Goal: Transaction & Acquisition: Purchase product/service

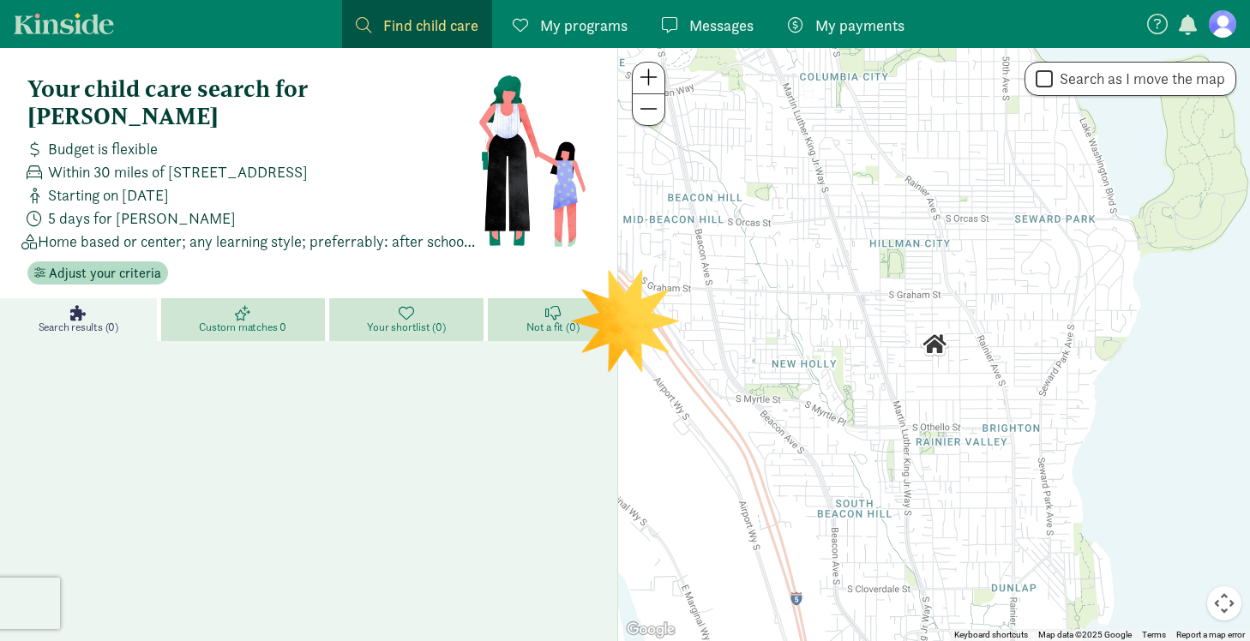
click at [616, 30] on span "My programs" at bounding box center [583, 25] width 87 height 23
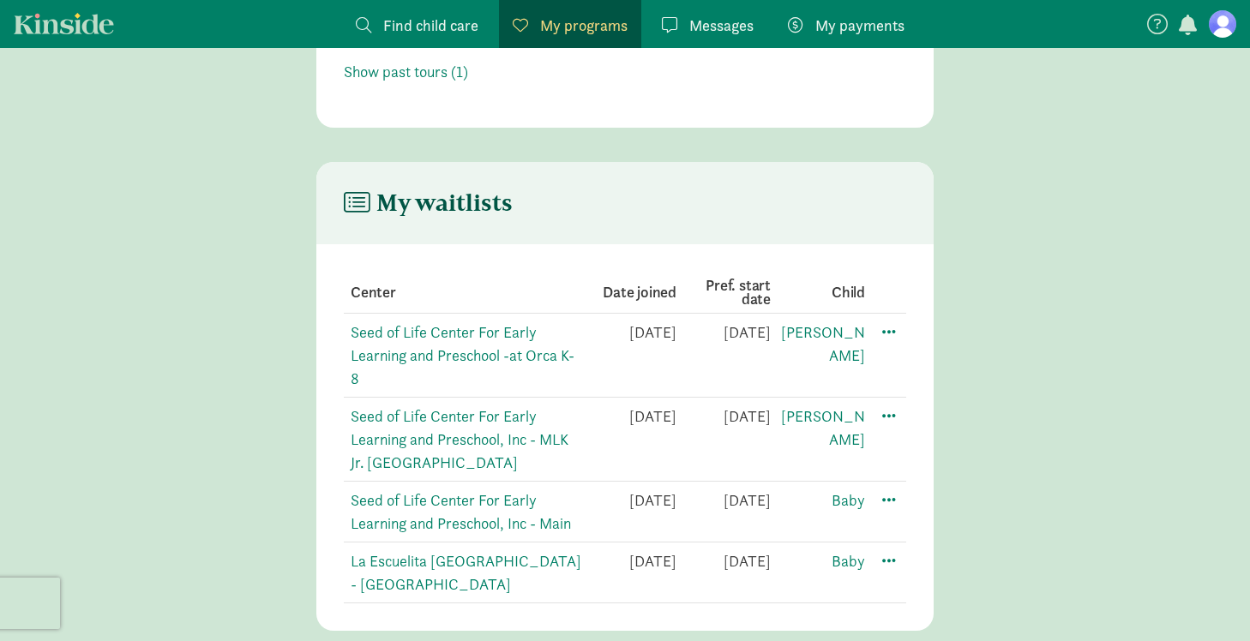
scroll to position [236, 0]
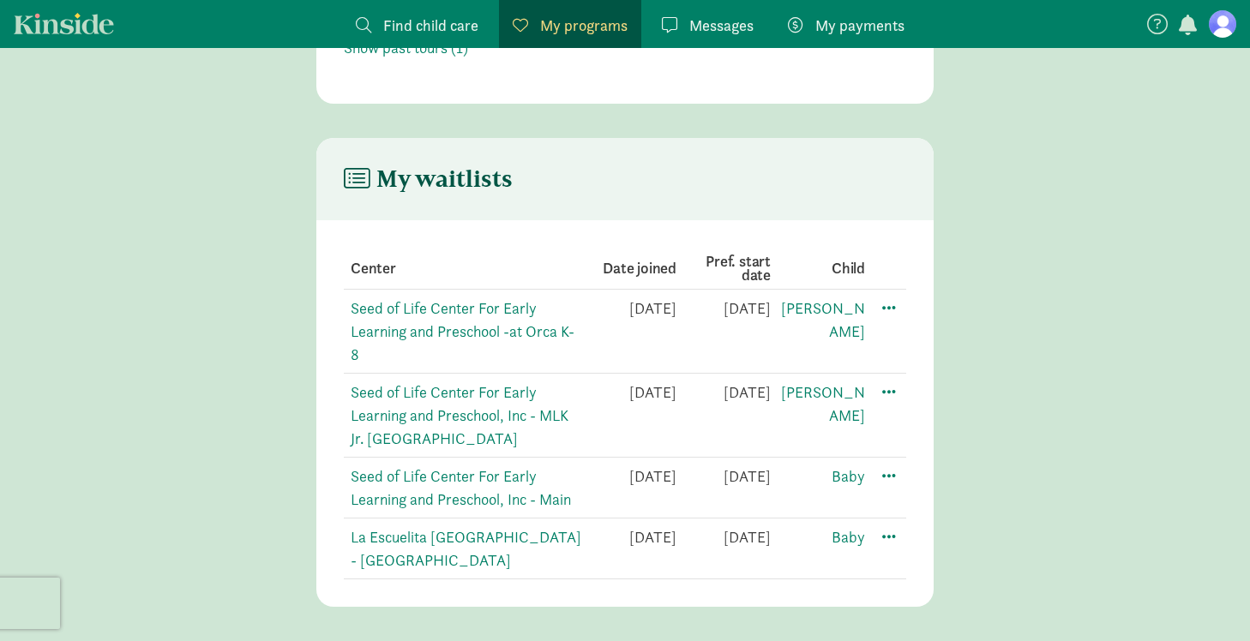
click at [1216, 21] on figure at bounding box center [1222, 23] width 27 height 27
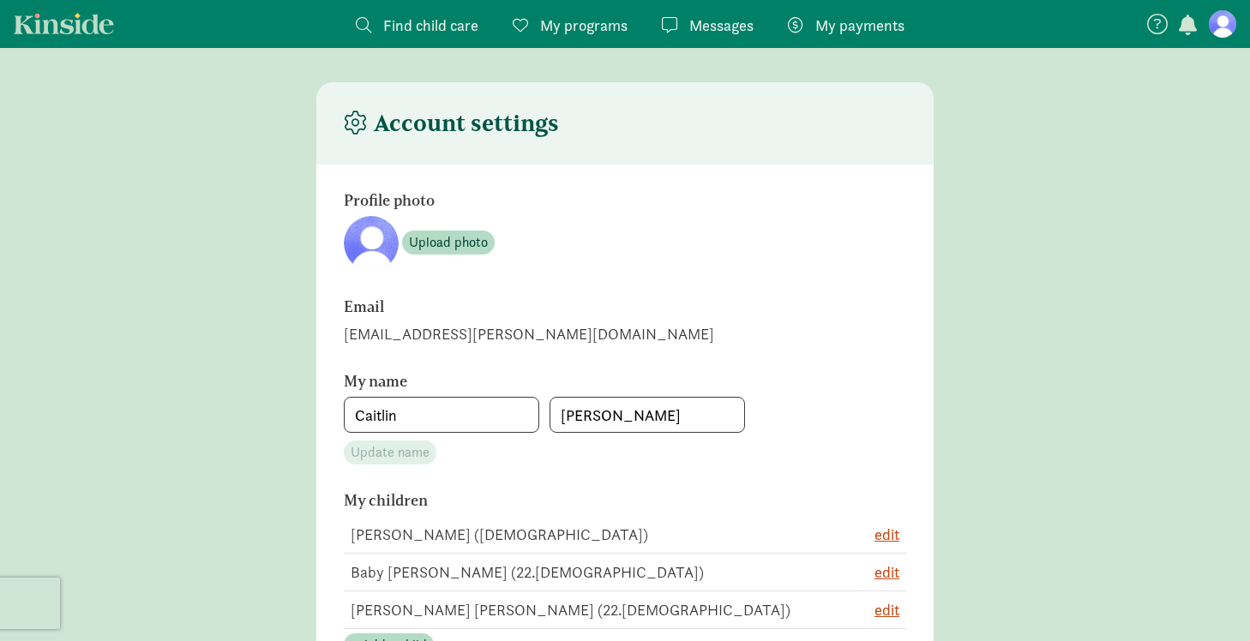
click at [571, 39] on link "My programs Programs" at bounding box center [570, 24] width 142 height 48
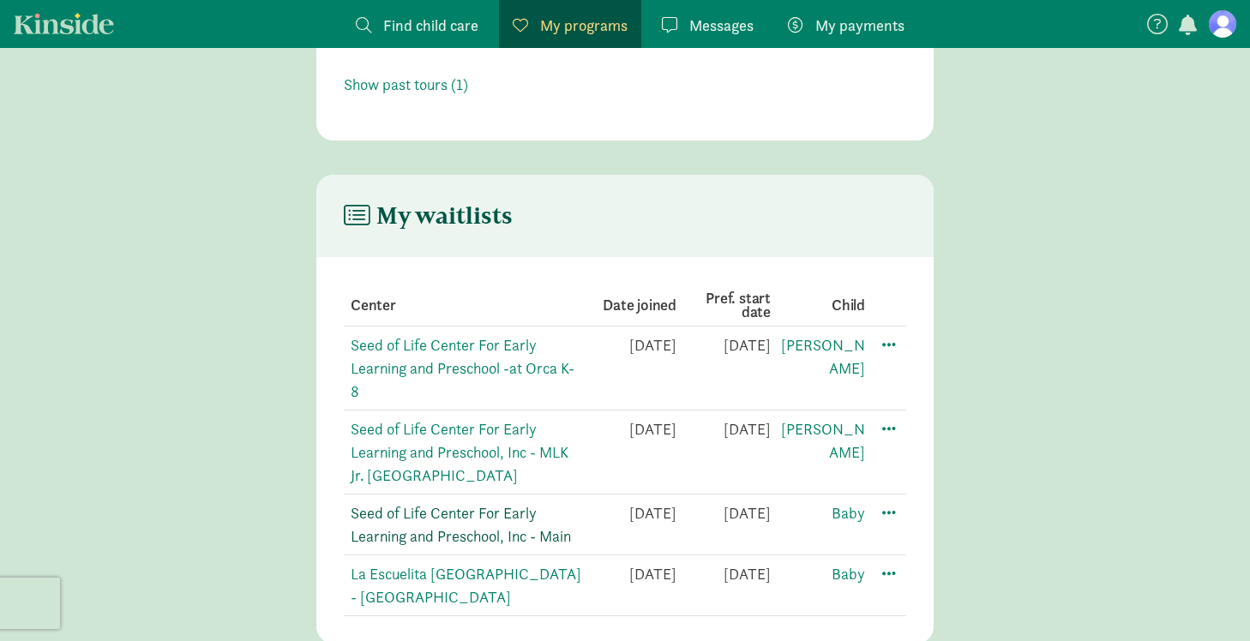
scroll to position [215, 0]
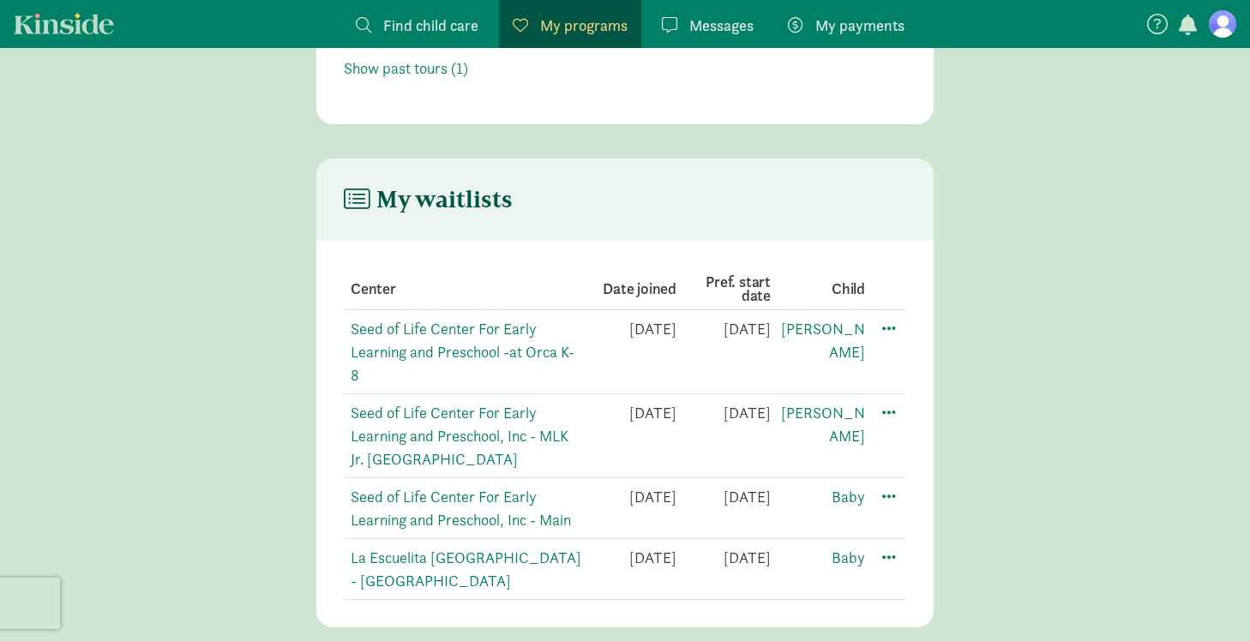
click at [441, 423] on td "Seed of Life Center For Early Learning and Preschool, Inc - MLK Jr. [GEOGRAPHIC…" at bounding box center [463, 436] width 238 height 84
click at [436, 408] on link "Seed of Life Center For Early Learning and Preschool, Inc - MLK Jr. [GEOGRAPHIC…" at bounding box center [460, 436] width 218 height 66
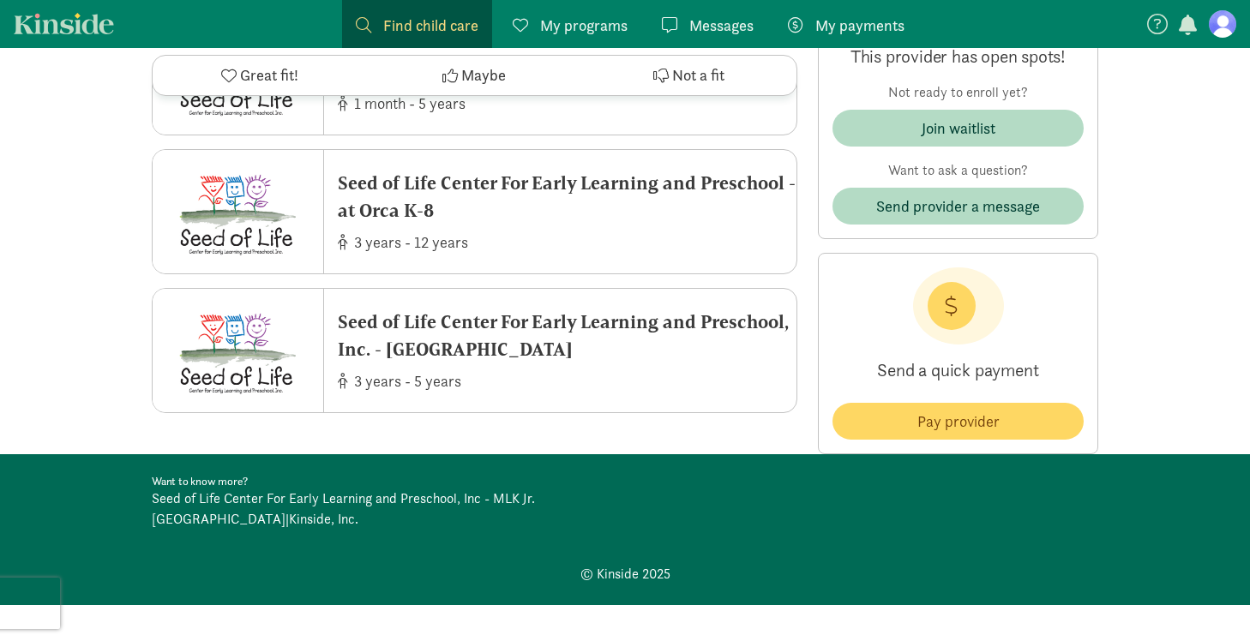
scroll to position [5428, 0]
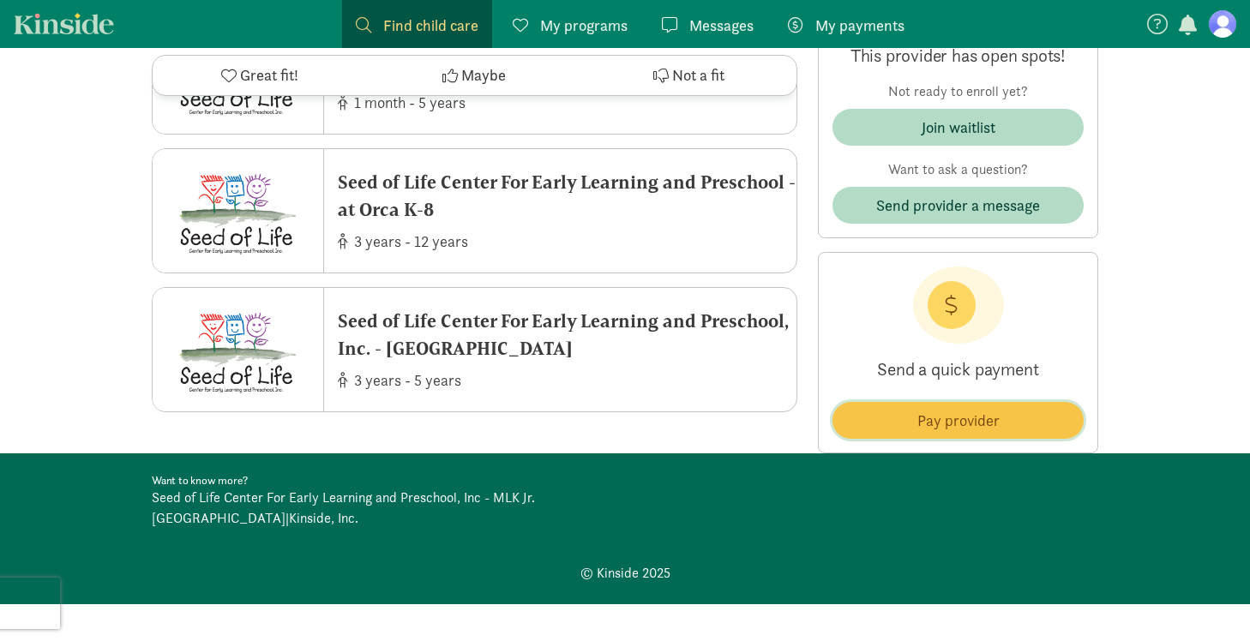
click at [916, 439] on link "Pay provider" at bounding box center [957, 420] width 251 height 37
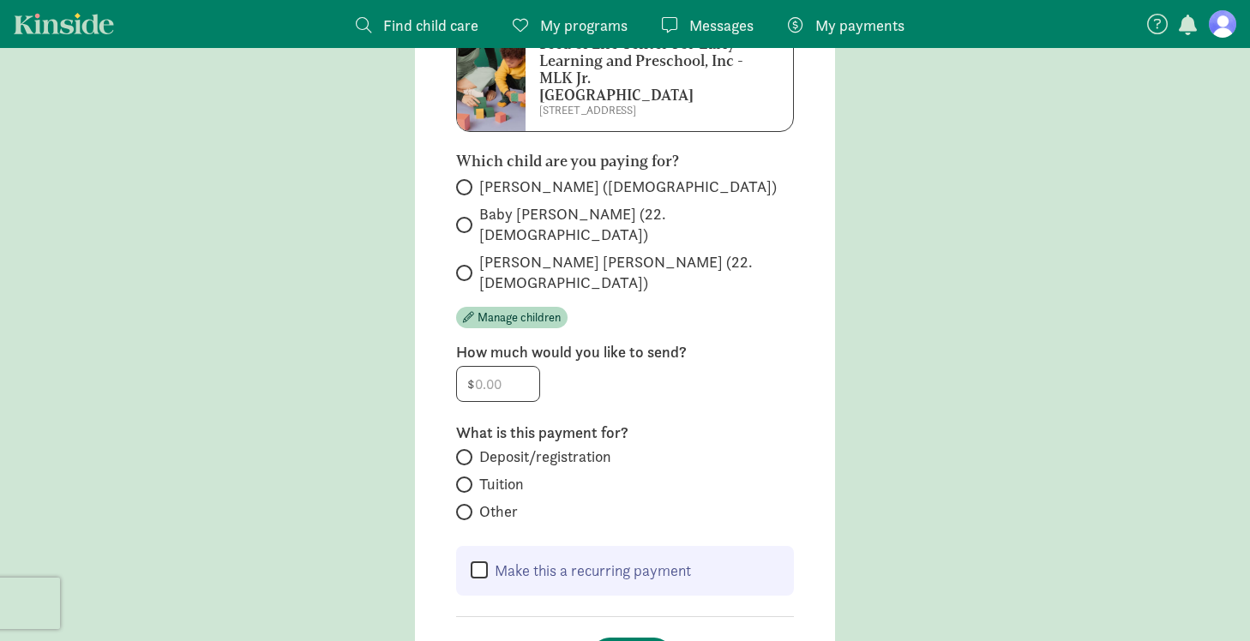
scroll to position [217, 0]
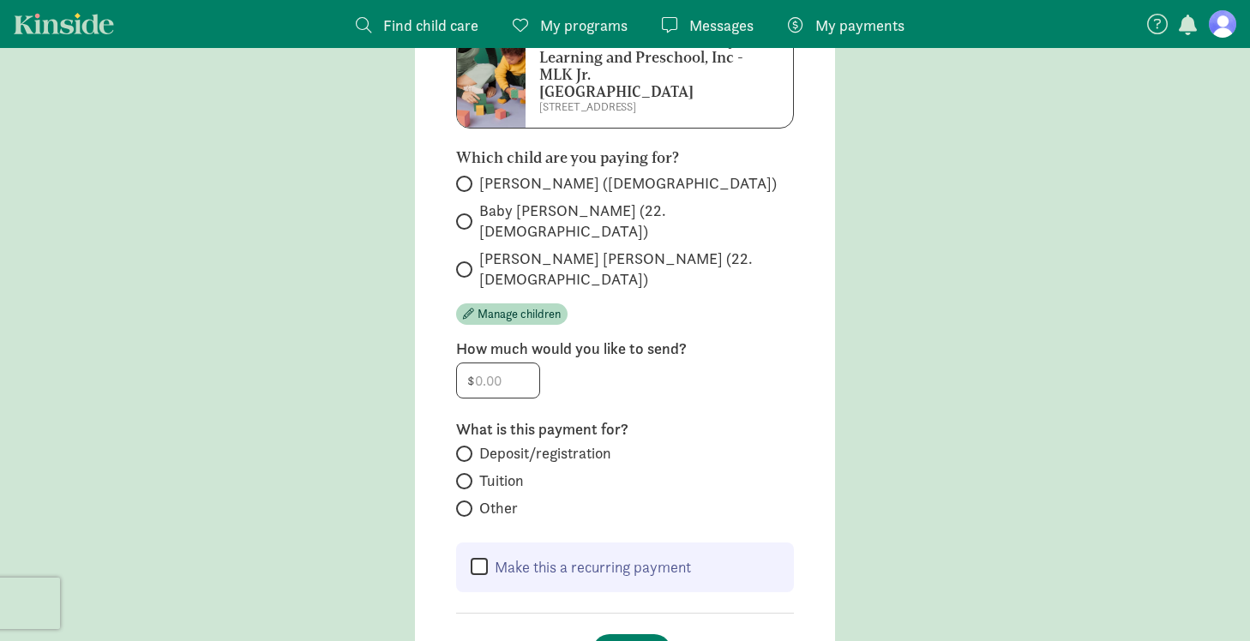
click at [600, 173] on span "[PERSON_NAME] ([DEMOGRAPHIC_DATA])" at bounding box center [627, 183] width 297 height 21
click at [467, 178] on input "[PERSON_NAME] ([DEMOGRAPHIC_DATA])" at bounding box center [461, 183] width 11 height 11
radio input "true"
click at [494, 363] on input "number" at bounding box center [498, 380] width 82 height 34
type input "120"
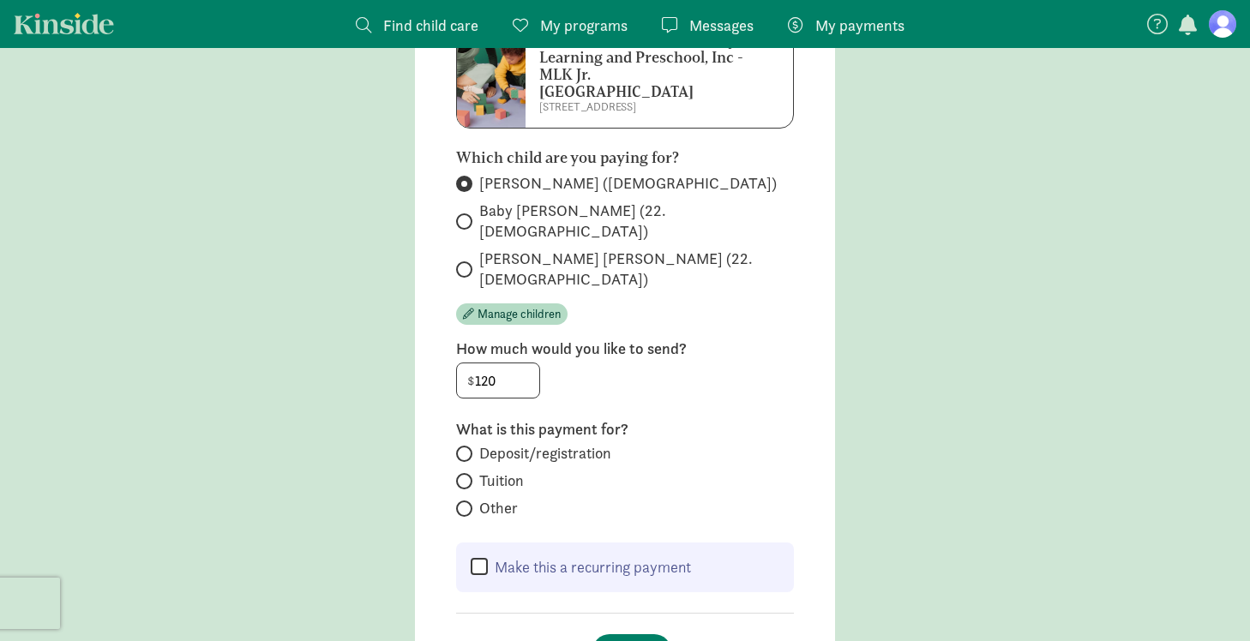
click at [570, 363] on div "$ 120" at bounding box center [625, 381] width 338 height 36
click at [518, 443] on span "Deposit/registration" at bounding box center [545, 453] width 132 height 21
click at [467, 448] on input "Deposit/registration" at bounding box center [461, 453] width 11 height 11
radio input "true"
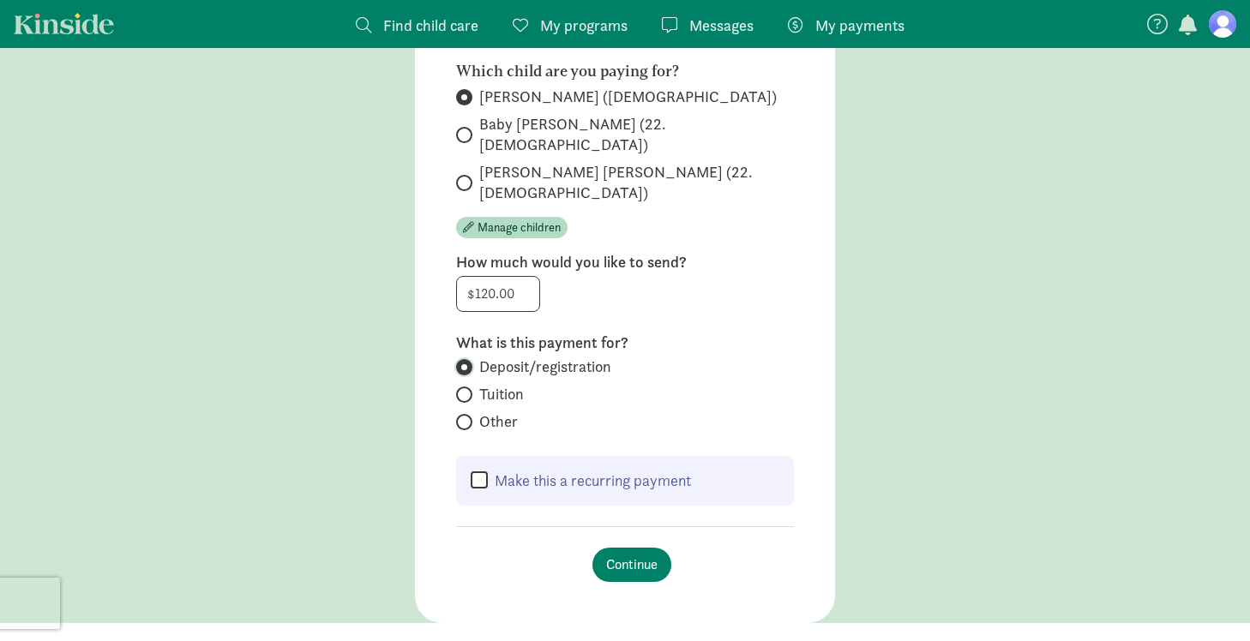
scroll to position [315, 0]
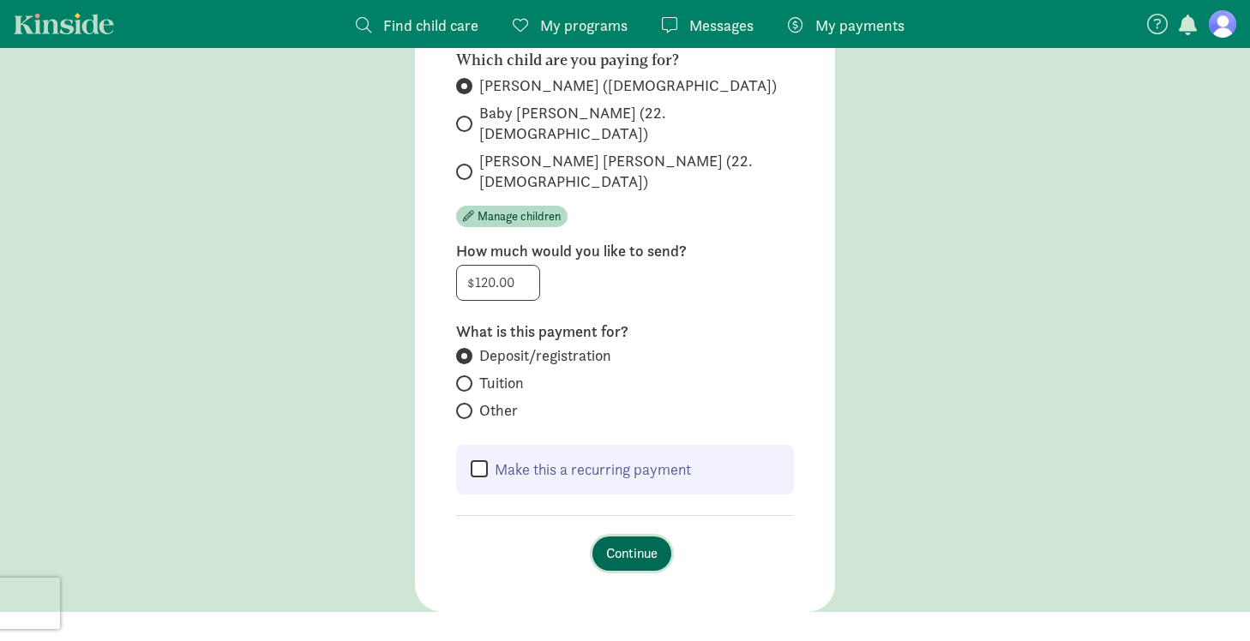
click at [614, 544] on span "Continue" at bounding box center [631, 554] width 51 height 21
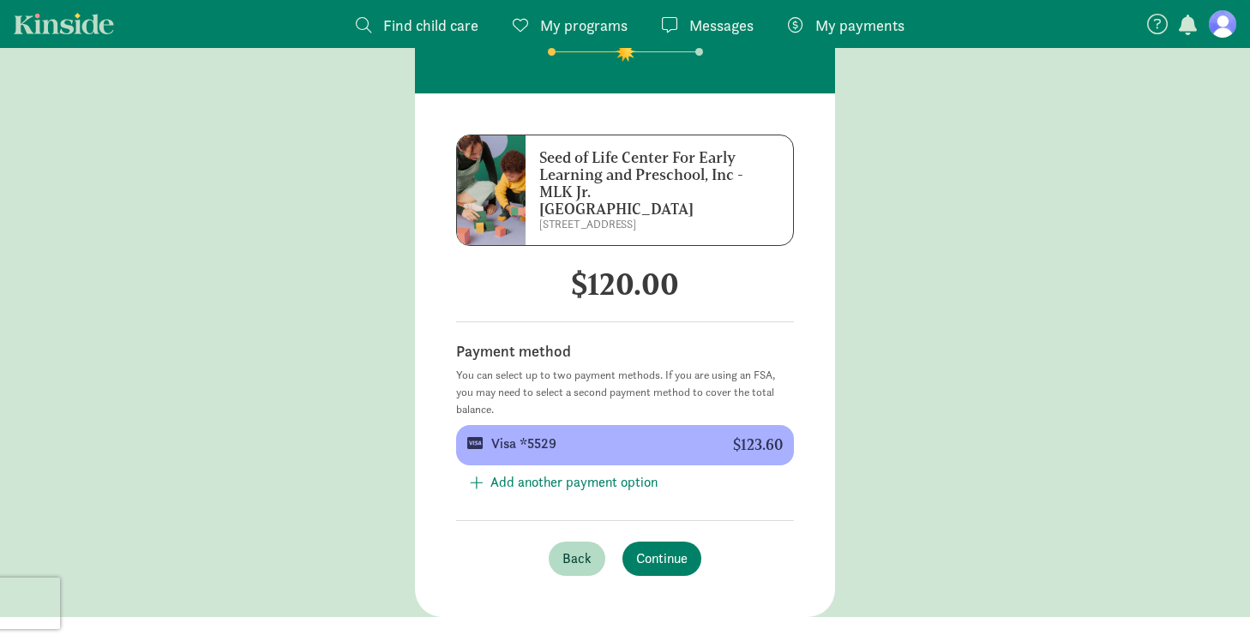
scroll to position [161, 0]
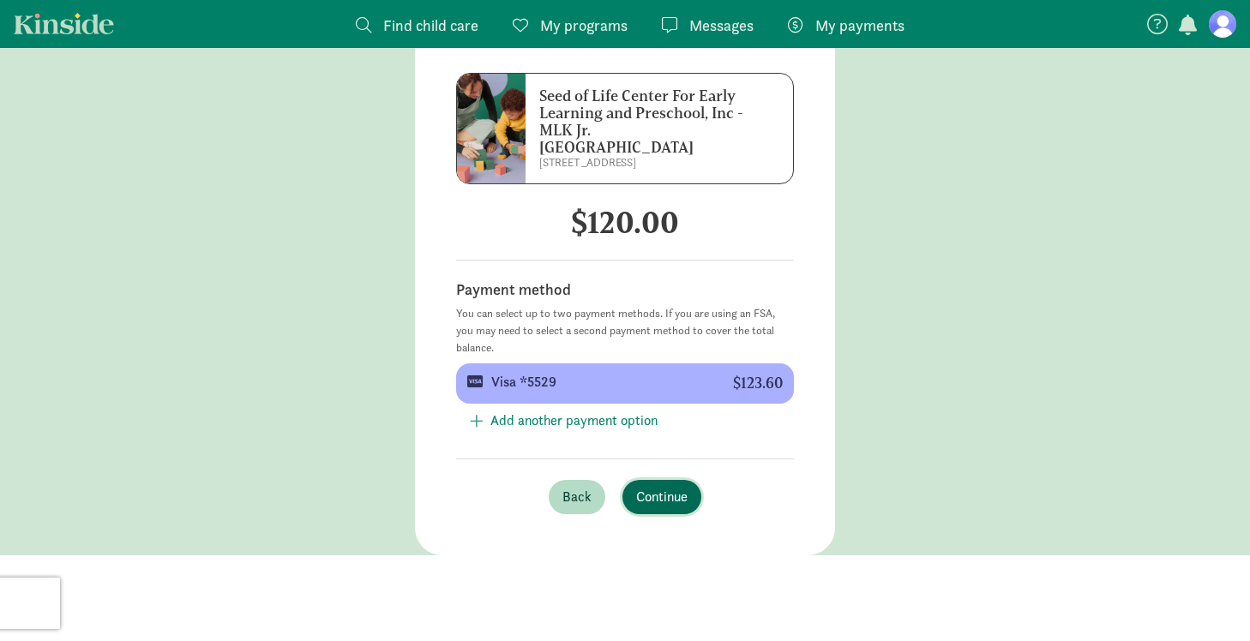
click at [664, 487] on span "Continue" at bounding box center [661, 497] width 51 height 21
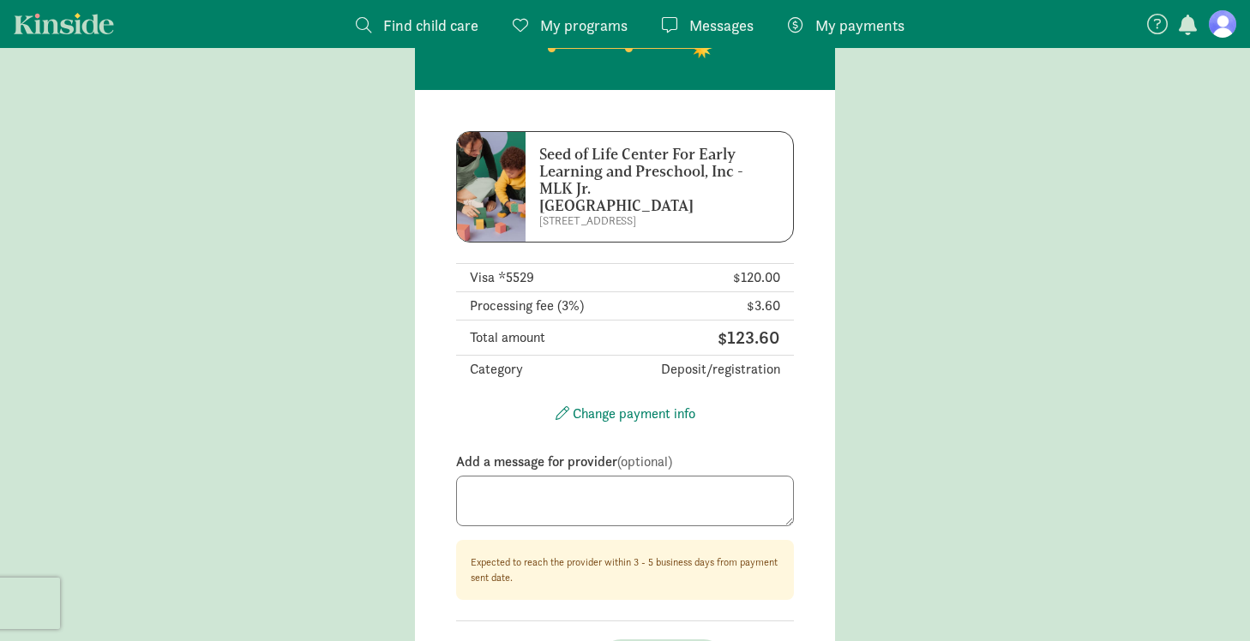
scroll to position [118, 0]
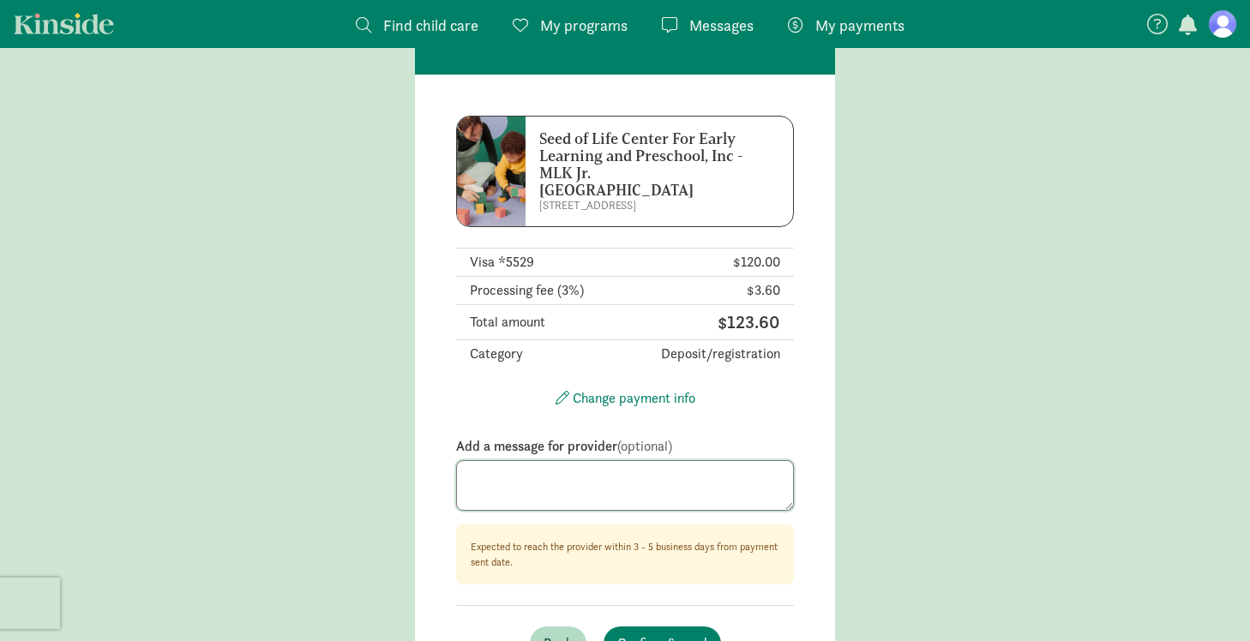
click at [633, 463] on textarea at bounding box center [625, 485] width 338 height 51
click at [626, 466] on textarea "Enrollment/registration for Jonathan Wasley-Williams for afterschool care at ML…" at bounding box center [625, 485] width 338 height 51
click at [645, 474] on textarea "Enrollment/registration for kindergartener Jonathan Wasley-Williams for aftersc…" at bounding box center [625, 485] width 338 height 51
click at [557, 460] on textarea "Enrollment/registration for kindergartener Jonathan Wasley-Williams for aftersc…" at bounding box center [625, 485] width 338 height 51
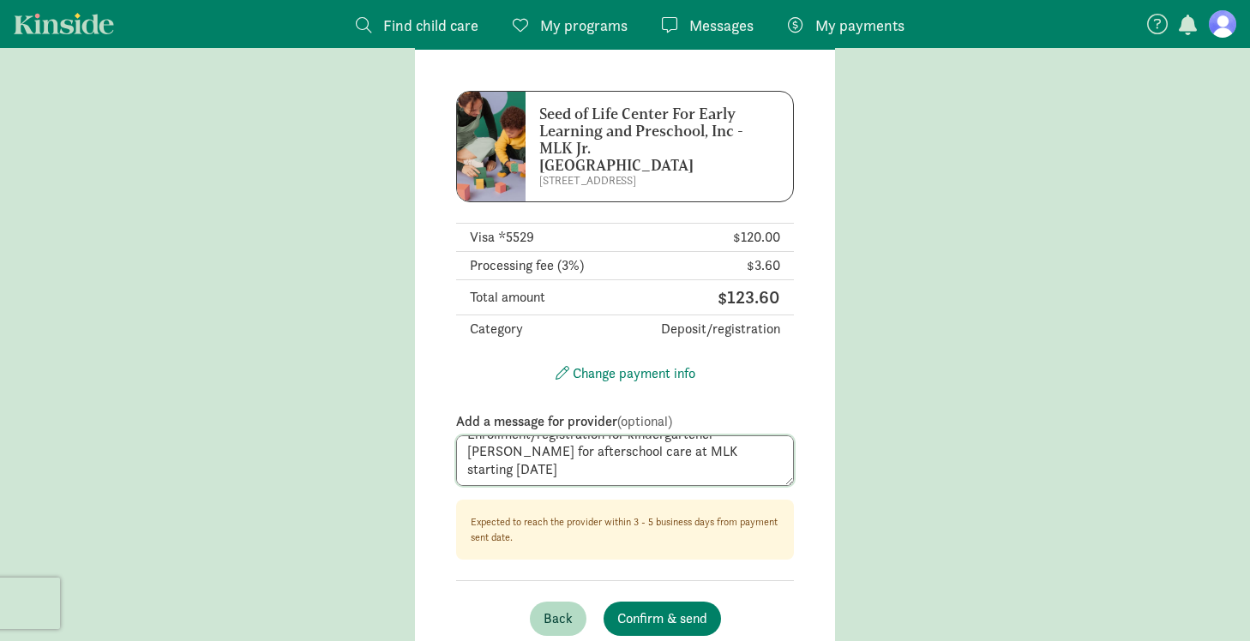
click at [559, 459] on textarea "Enrollment/registration for kindergartener Jonathan Wasley-Williams for aftersc…" at bounding box center [625, 461] width 338 height 51
type textarea "Enrollment/registration for kindergartener Jonathan Wasley-Williams for aftersc…"
click at [643, 609] on span "Confirm & send" at bounding box center [662, 619] width 90 height 21
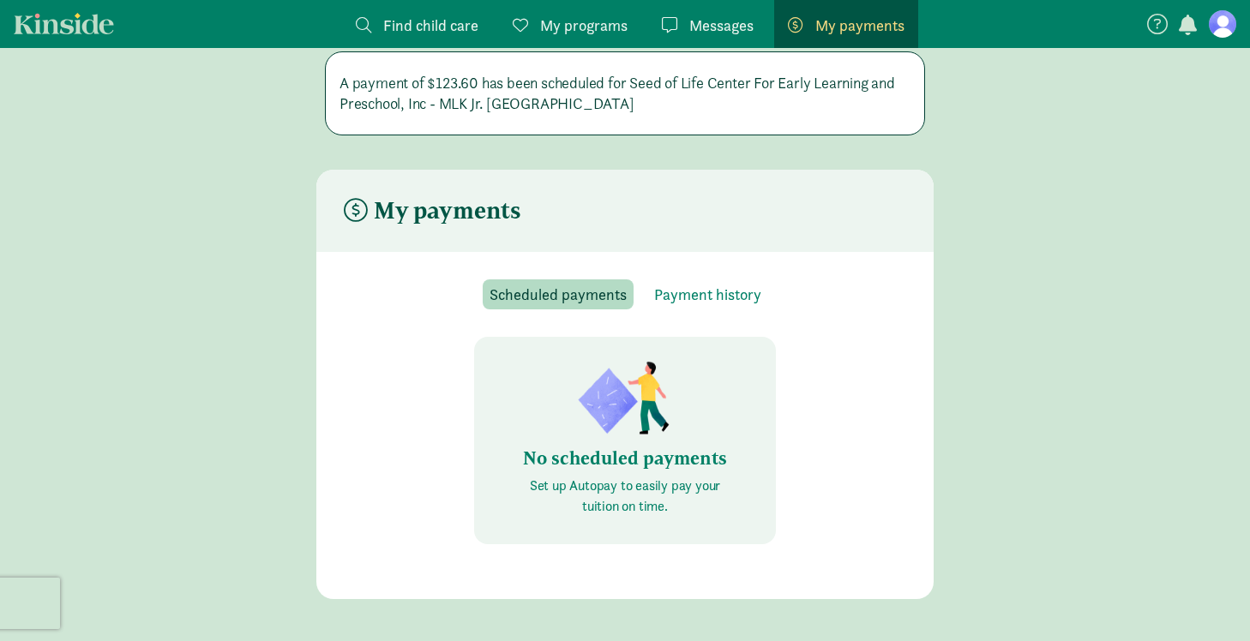
scroll to position [34, 0]
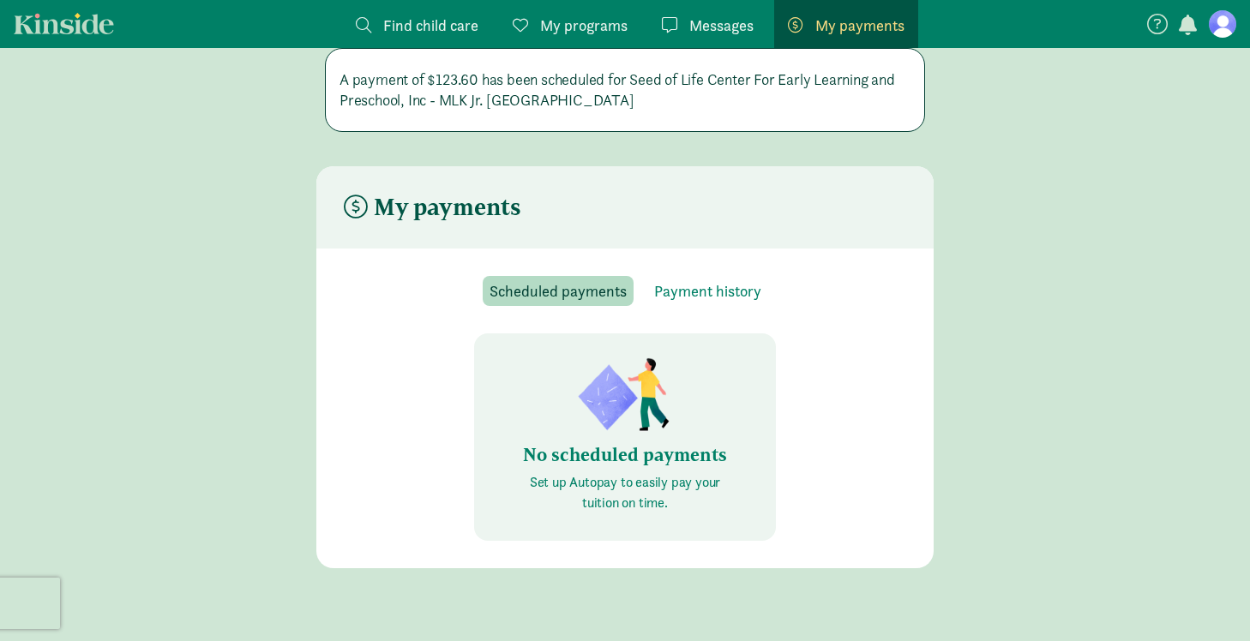
click at [504, 108] on p "A payment of $123.60 has been scheduled for Seed of Life Center For Early Learn…" at bounding box center [624, 87] width 571 height 48
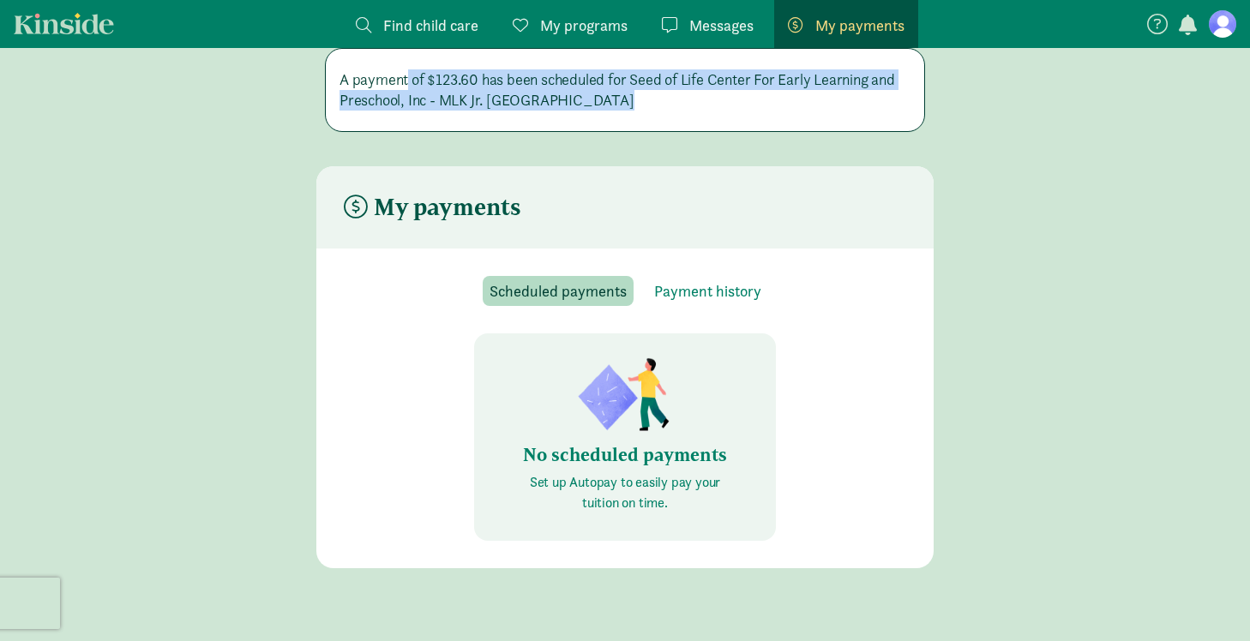
click at [564, 117] on div "A payment of $123.60 has been scheduled for Seed of Life Center For Early Learn…" at bounding box center [624, 90] width 571 height 55
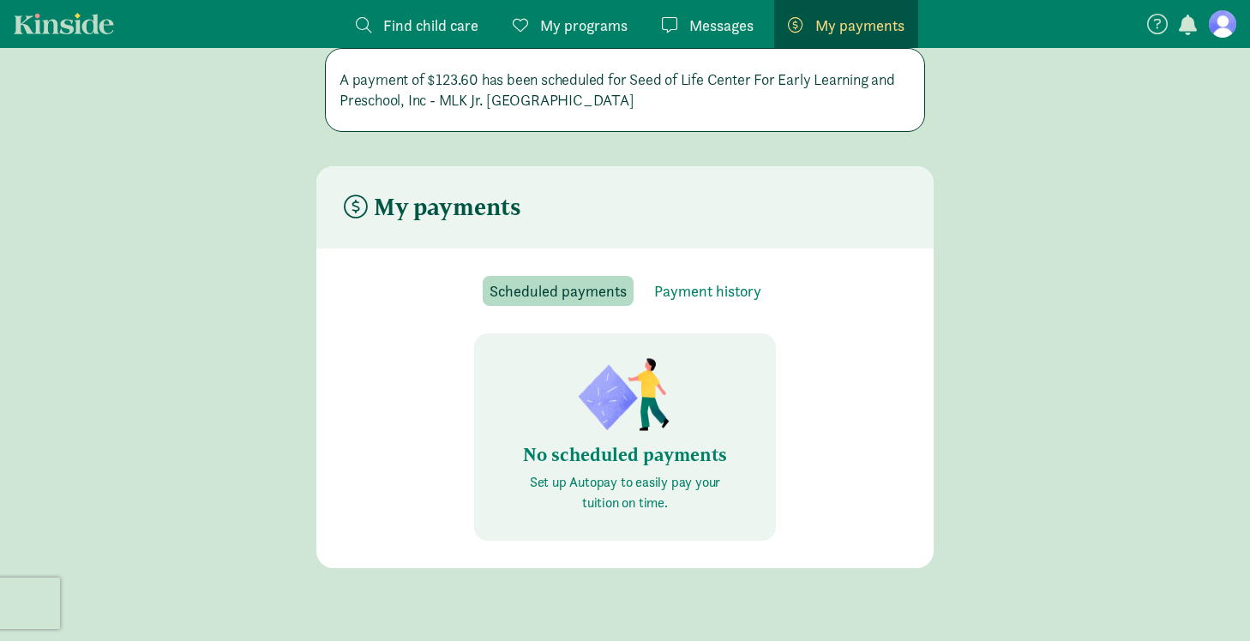
click at [564, 117] on div "A payment of $123.60 has been scheduled for Seed of Life Center For Early Learn…" at bounding box center [624, 90] width 571 height 55
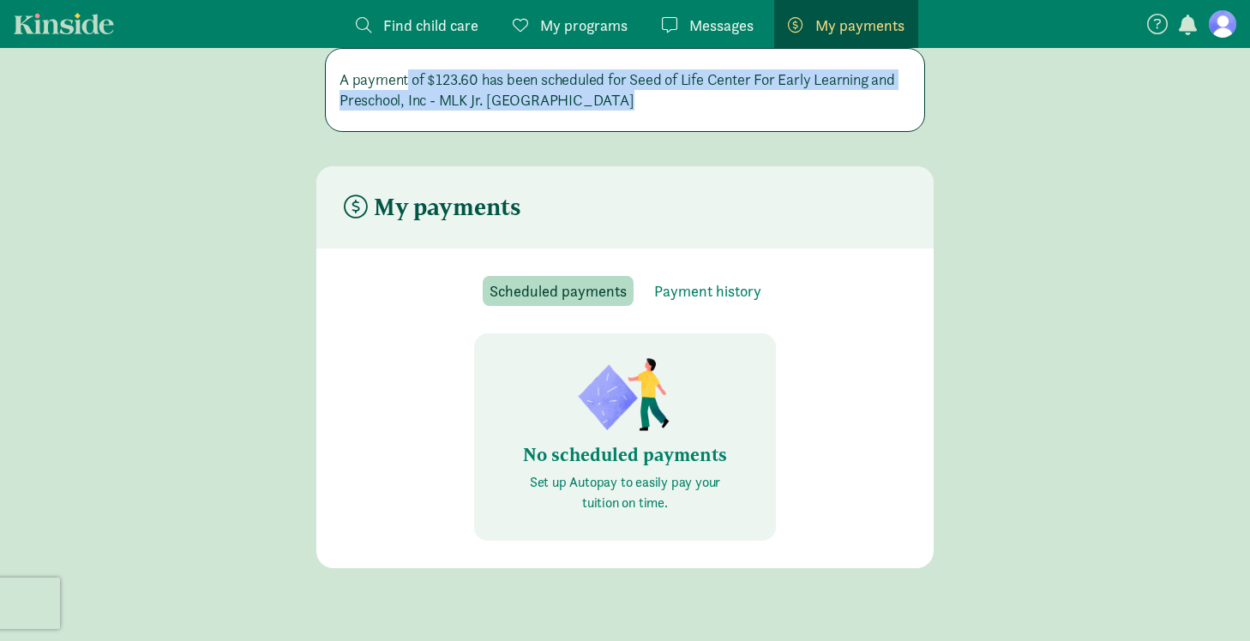
click at [589, 136] on div "A payment of $123.60 has been scheduled for Seed of Life Center For Early Learn…" at bounding box center [625, 308] width 1250 height 520
